Goal: Complete application form

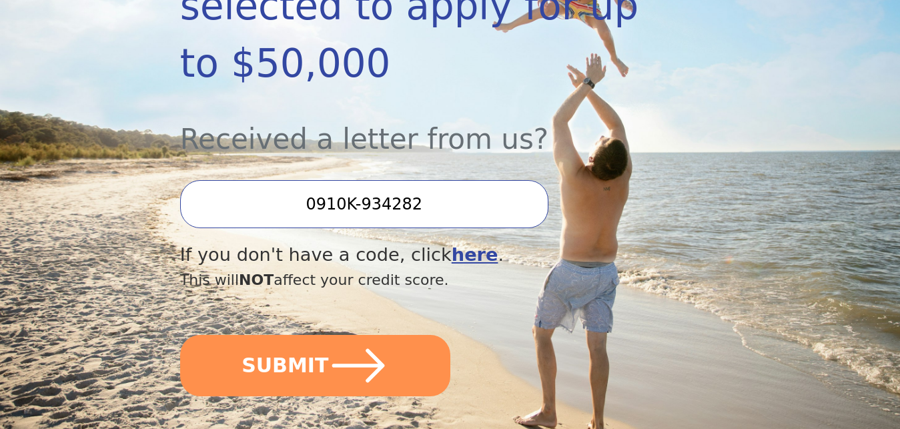
scroll to position [355, 0]
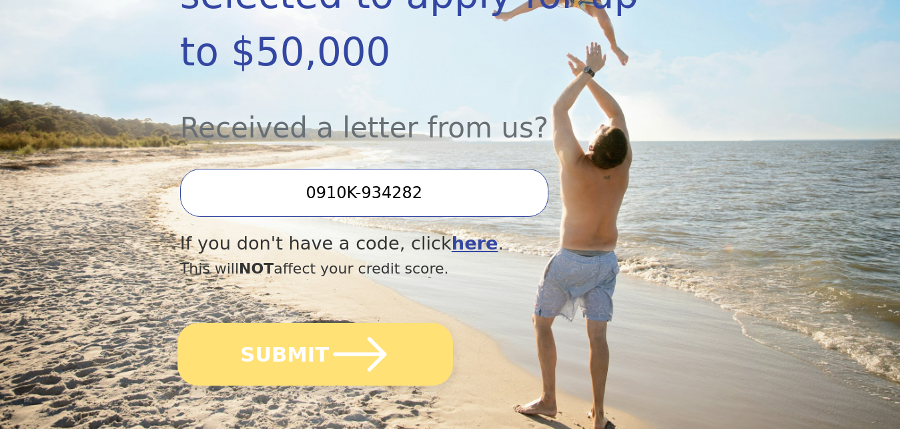
click at [374, 323] on icon "submit" at bounding box center [359, 353] width 61 height 61
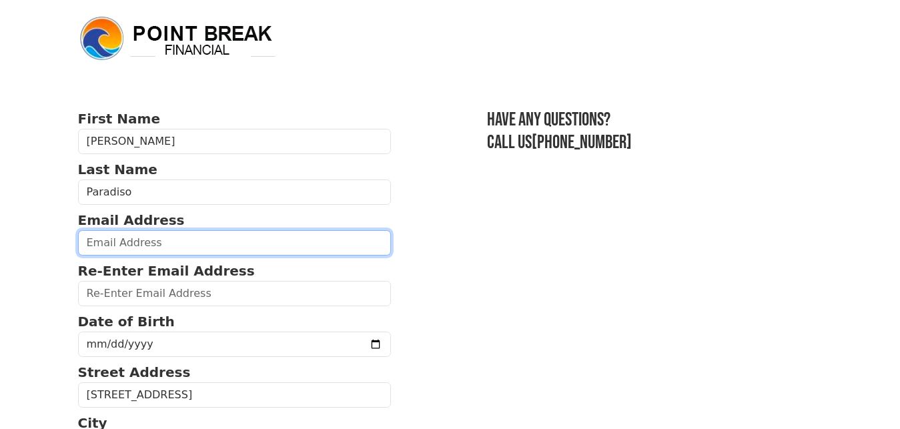
click at [149, 246] on input "email" at bounding box center [234, 242] width 313 height 25
type input "[EMAIL_ADDRESS][DOMAIN_NAME]"
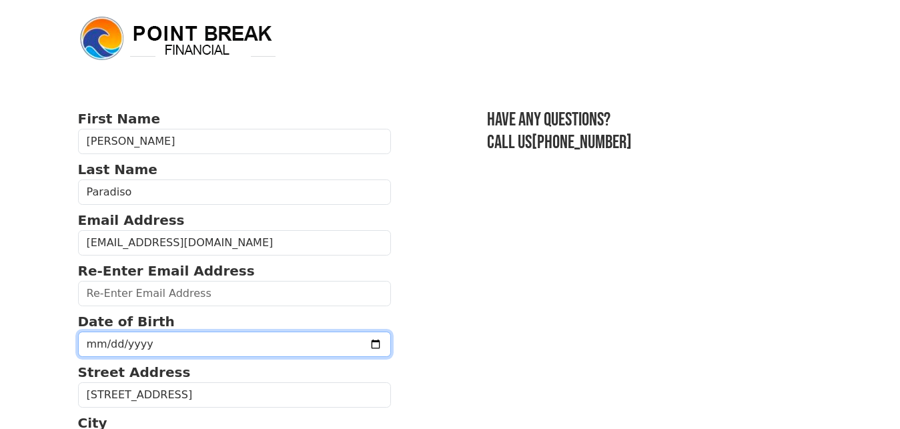
click at [181, 347] on input "date" at bounding box center [234, 343] width 313 height 25
type input "[DATE]"
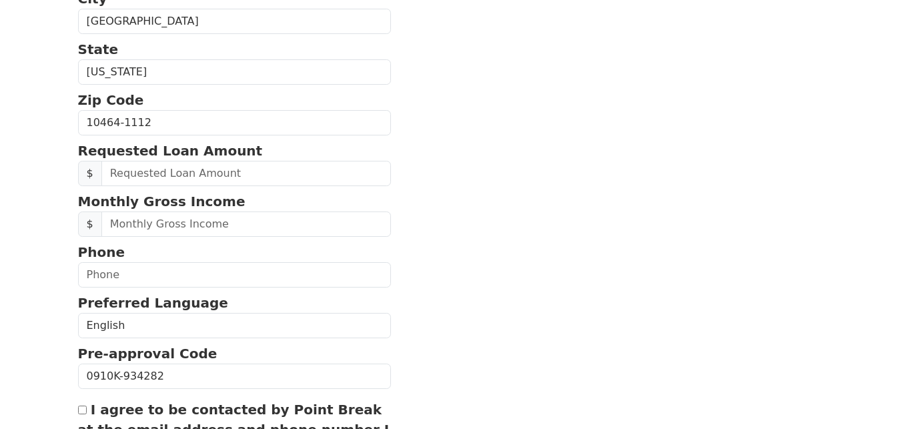
scroll to position [427, 0]
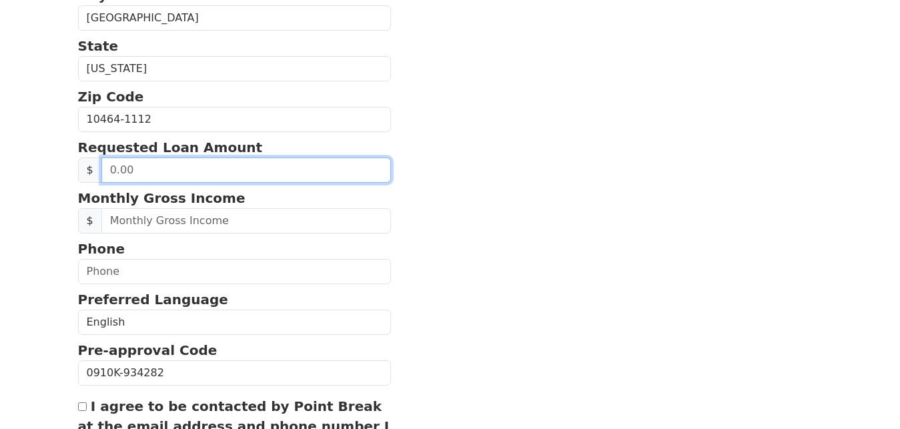
click at [226, 171] on input "text" at bounding box center [246, 169] width 290 height 25
type input "20,000.00"
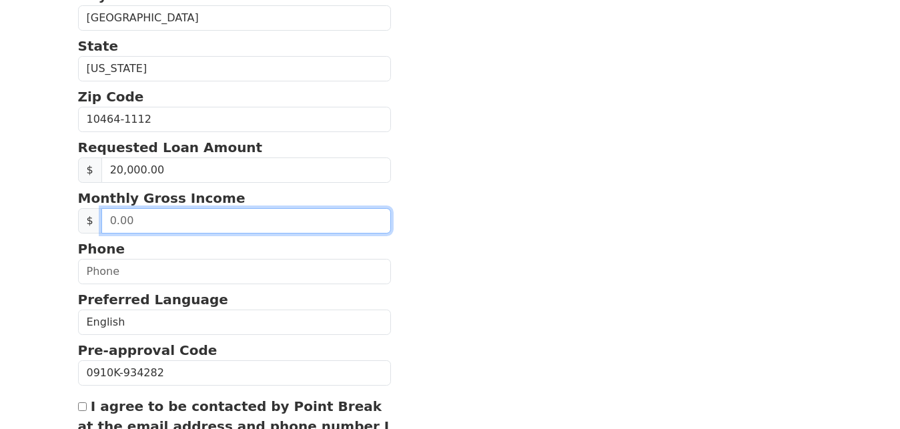
click at [171, 218] on input "text" at bounding box center [246, 220] width 290 height 25
type input "8,130.00"
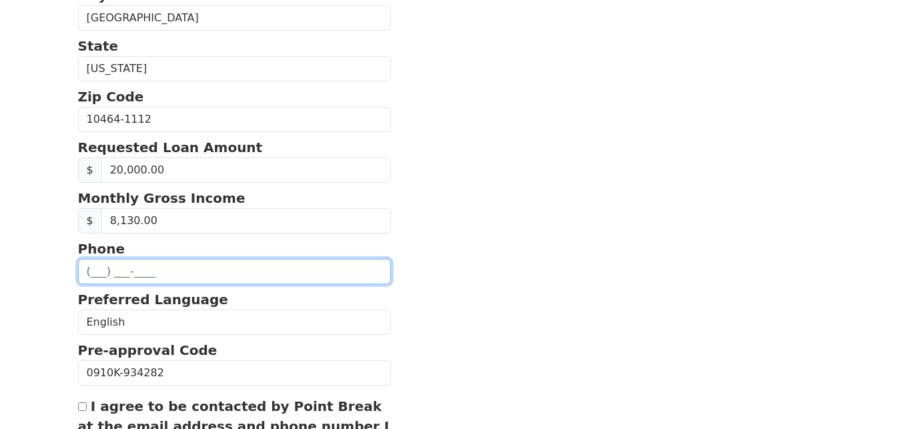
click at [139, 267] on input "text" at bounding box center [234, 271] width 313 height 25
type input "[PHONE_NUMBER]"
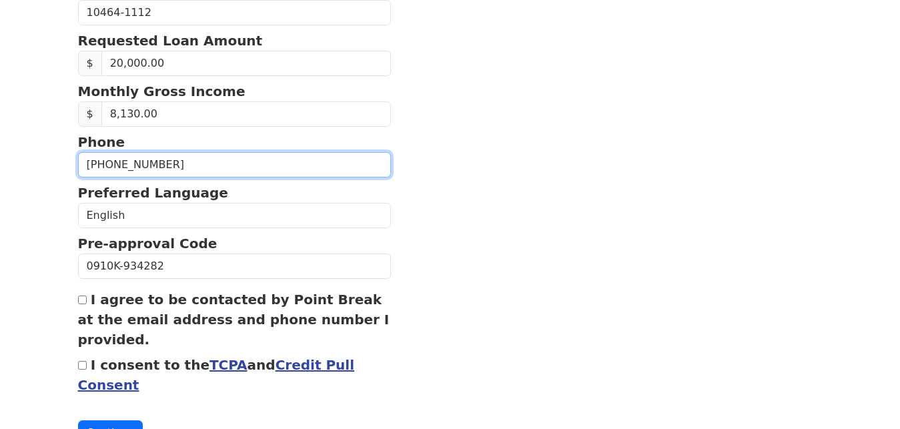
scroll to position [591, 0]
